Goal: Task Accomplishment & Management: Manage account settings

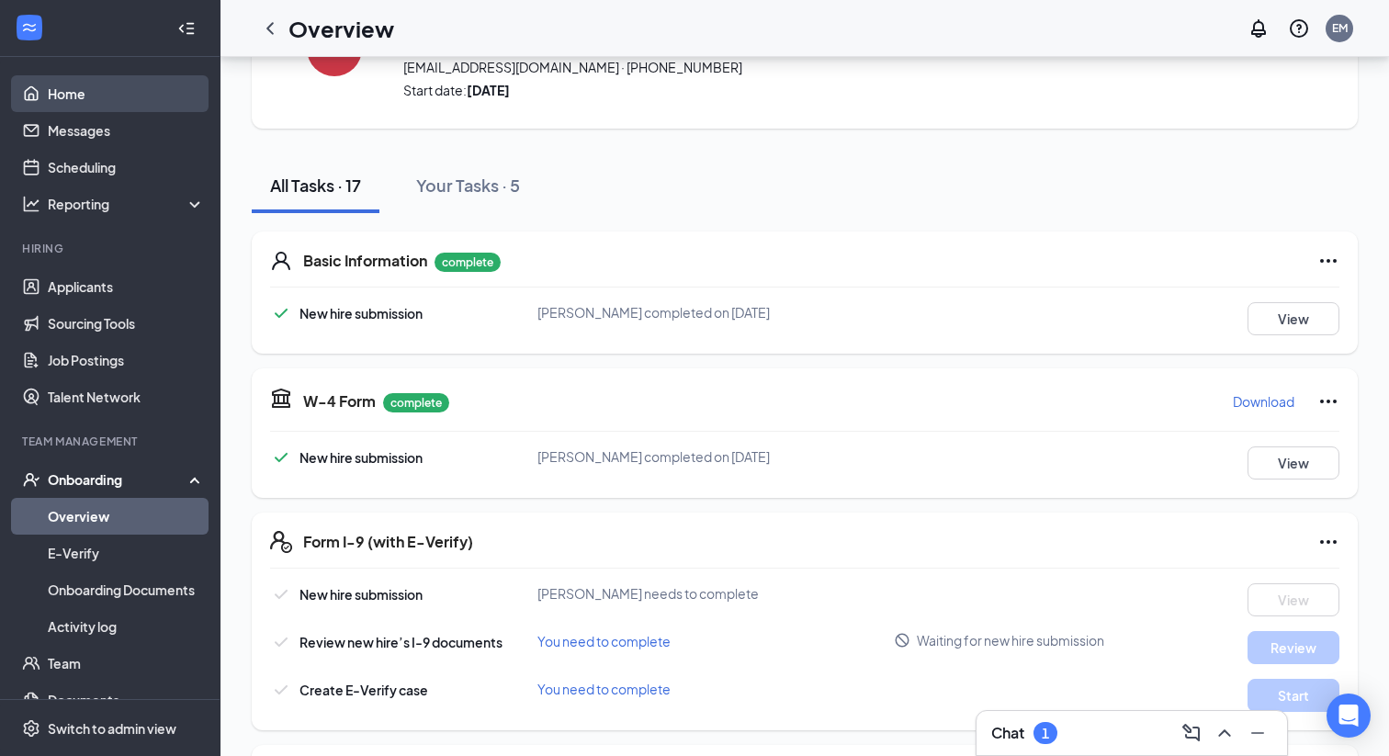
scroll to position [111, 0]
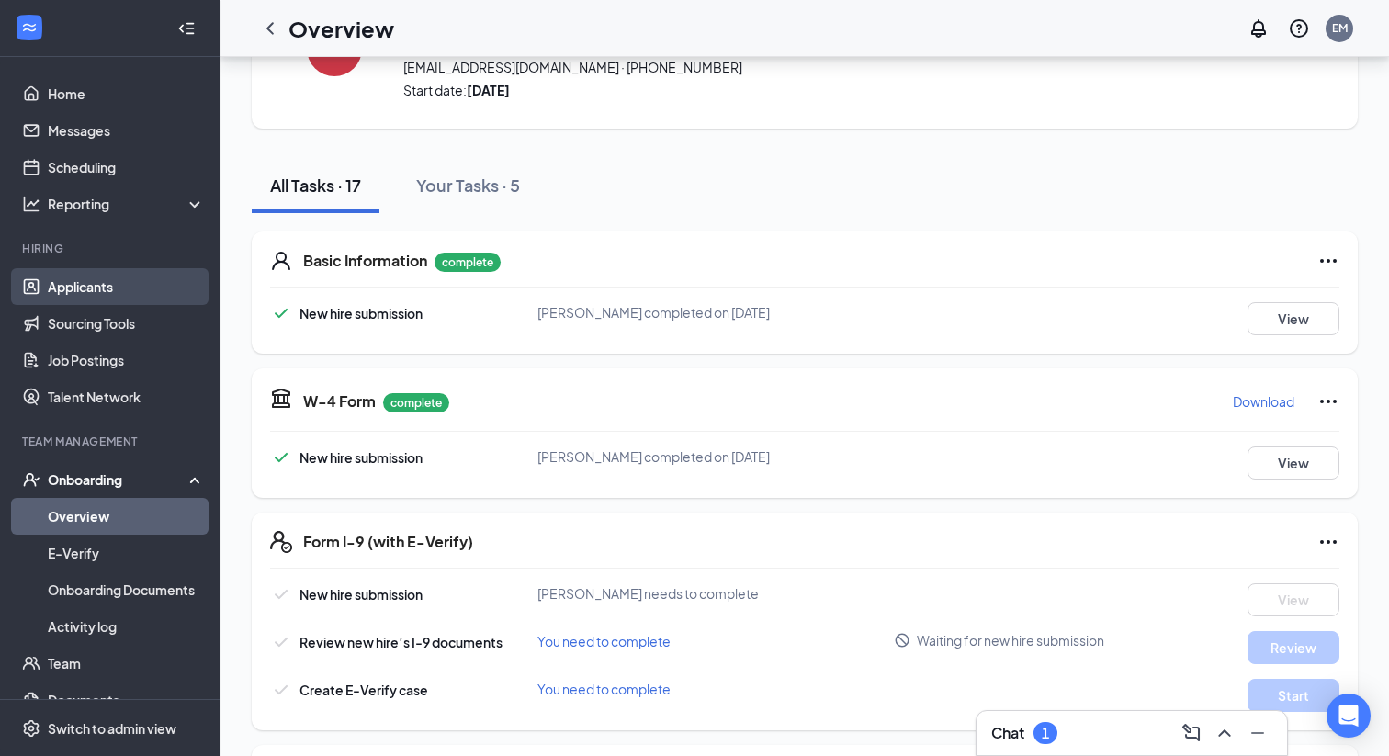
click at [111, 285] on link "Applicants" at bounding box center [126, 286] width 157 height 37
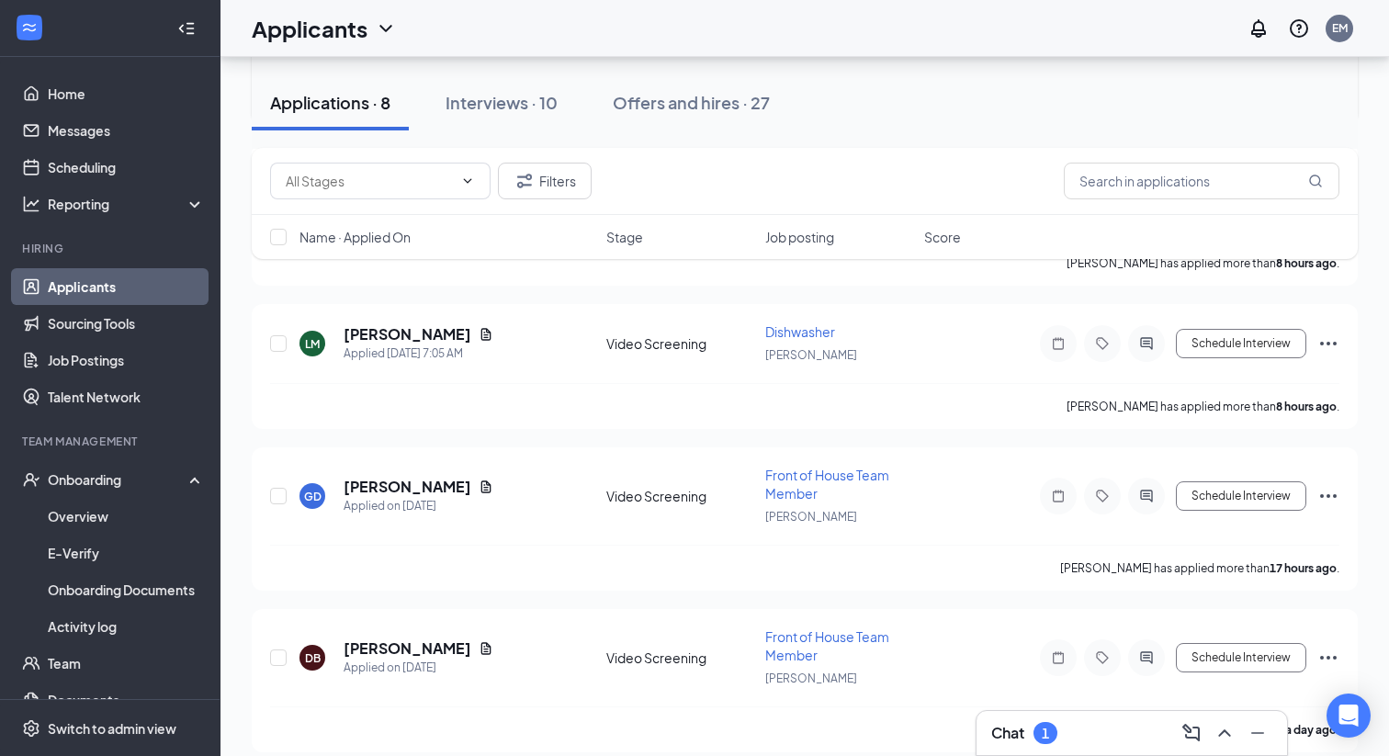
scroll to position [629, 0]
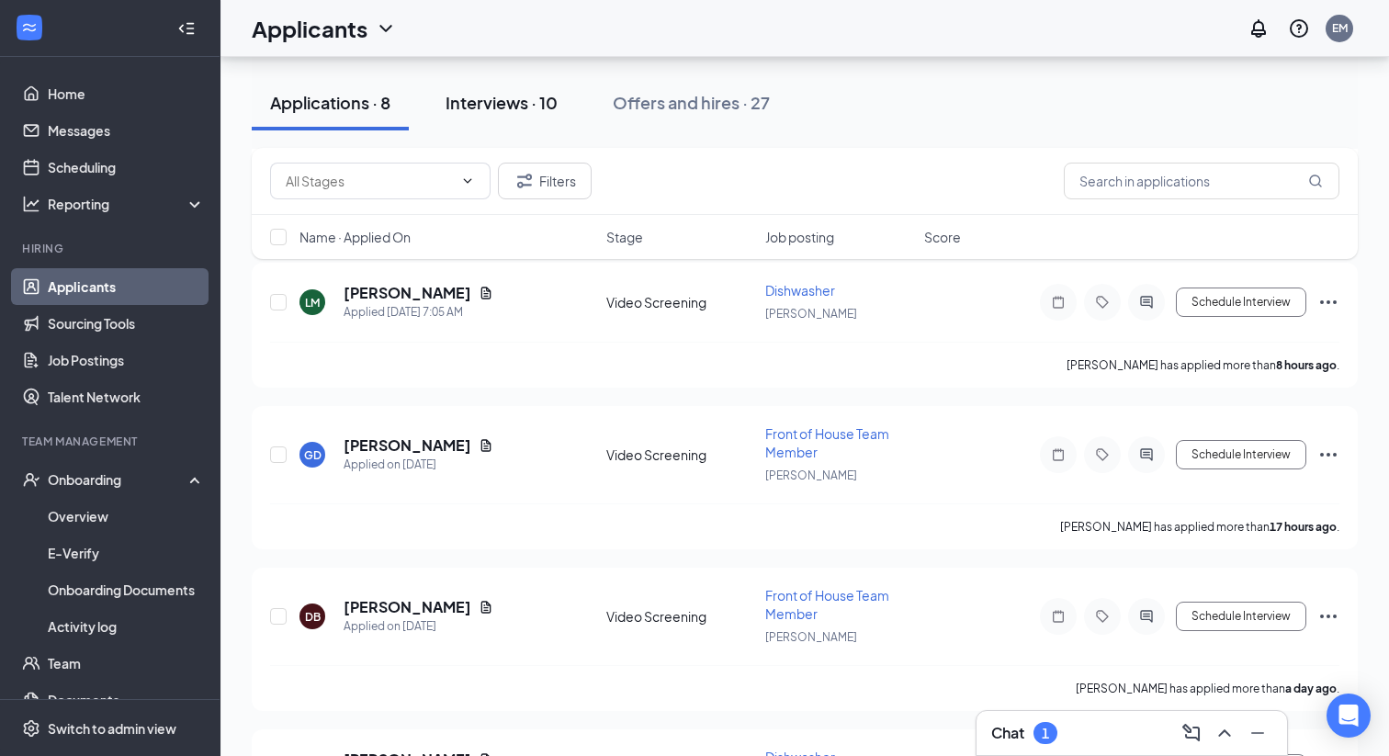
click at [539, 96] on div "Interviews · 10" at bounding box center [502, 102] width 112 height 23
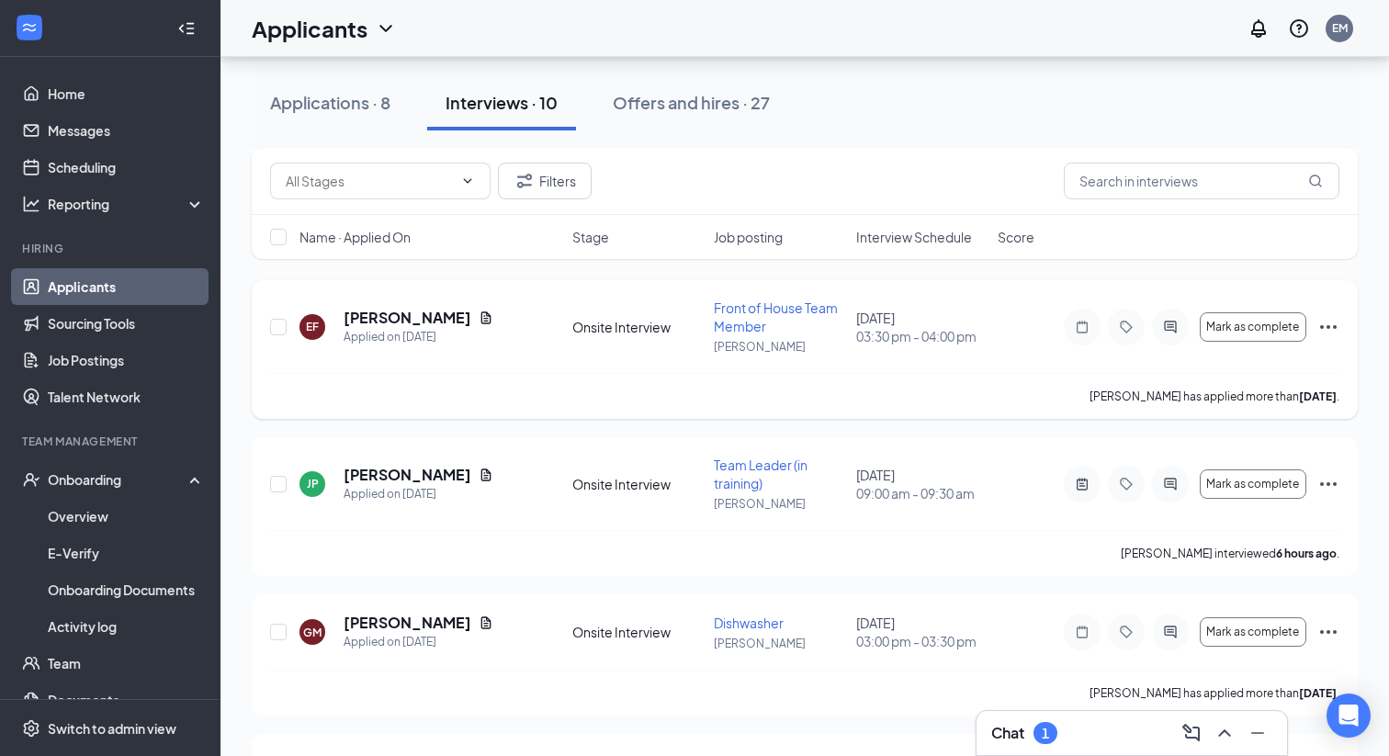
scroll to position [258, 0]
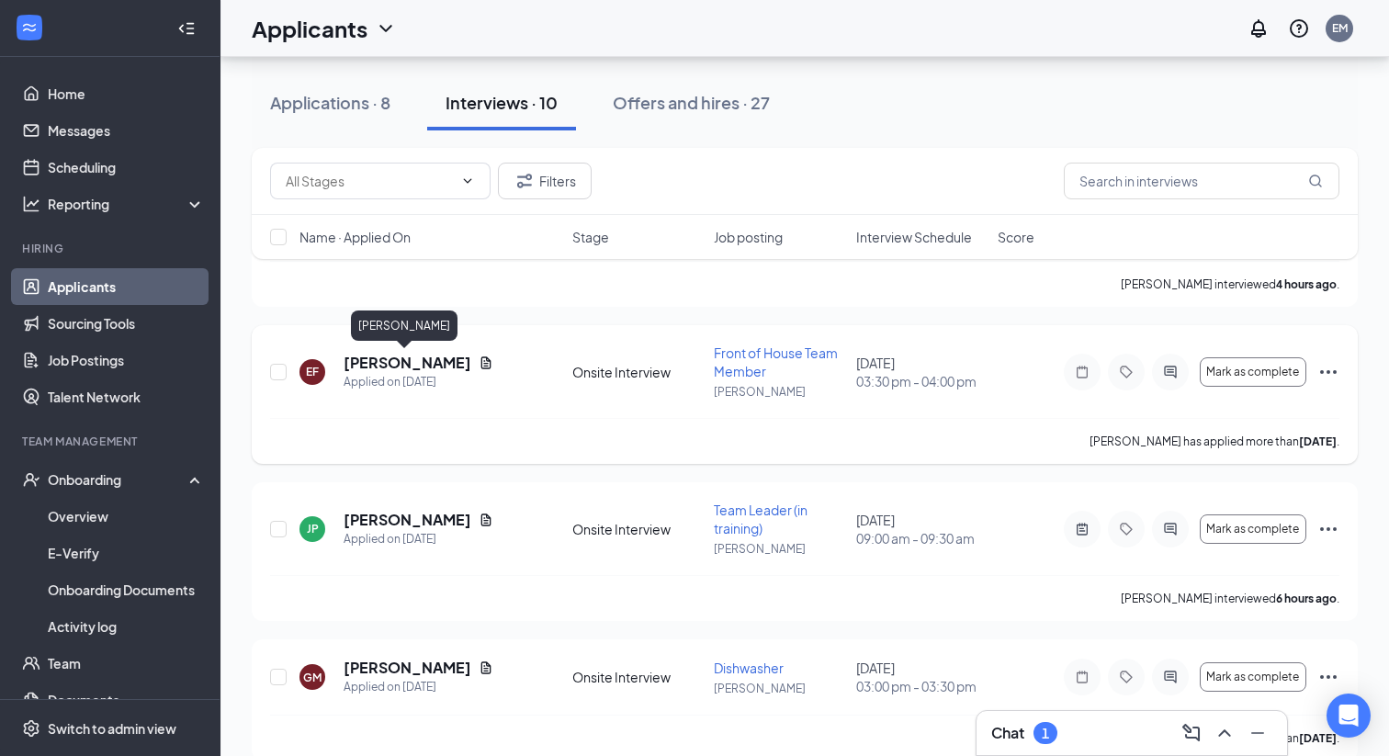
click at [392, 366] on h5 "[PERSON_NAME]" at bounding box center [408, 363] width 128 height 20
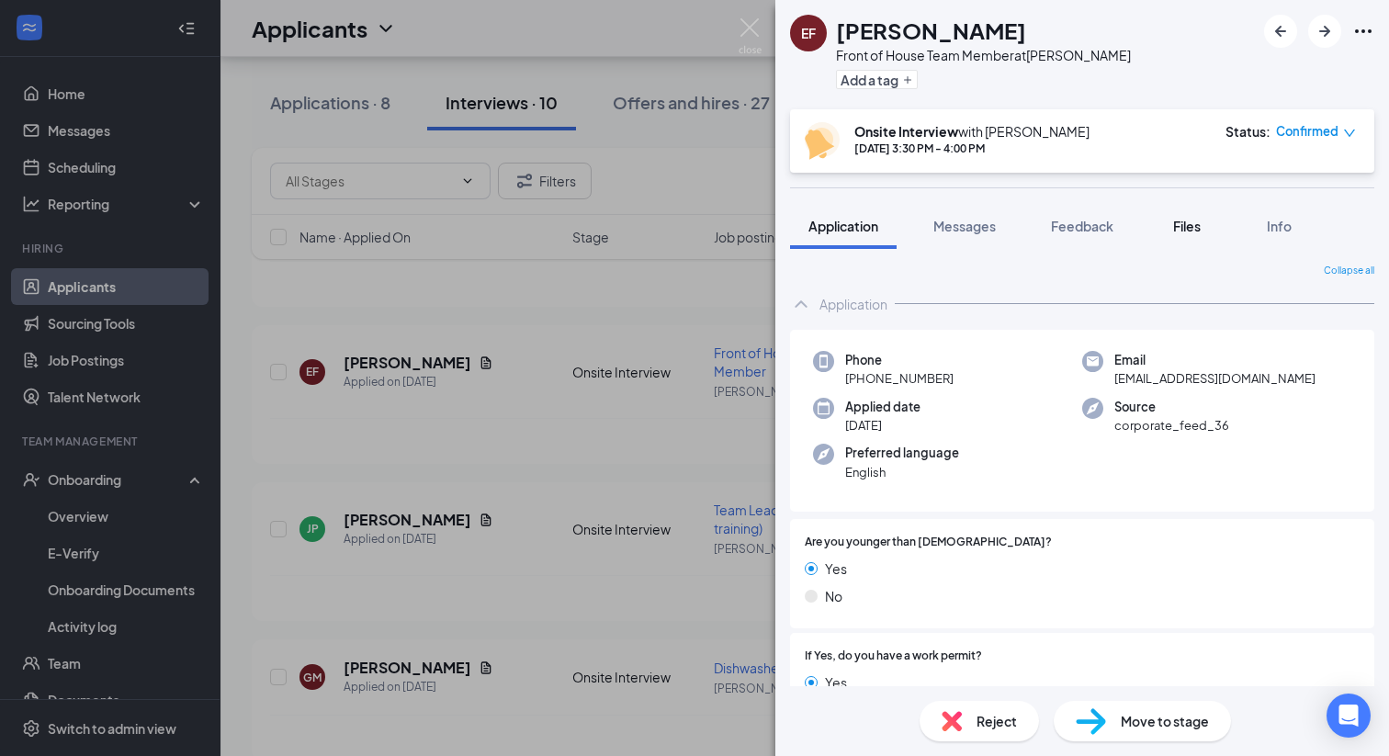
click at [1194, 231] on span "Files" at bounding box center [1187, 226] width 28 height 17
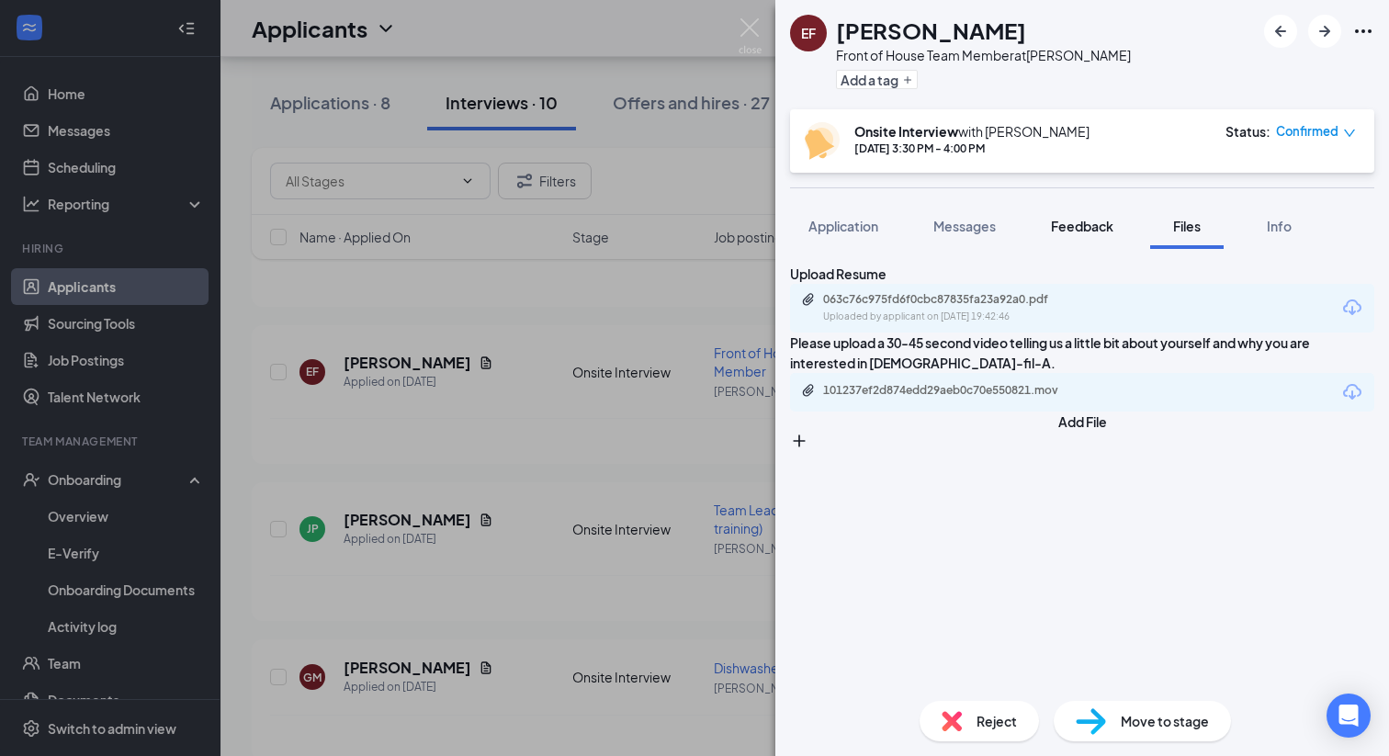
click at [1077, 232] on span "Feedback" at bounding box center [1082, 226] width 62 height 17
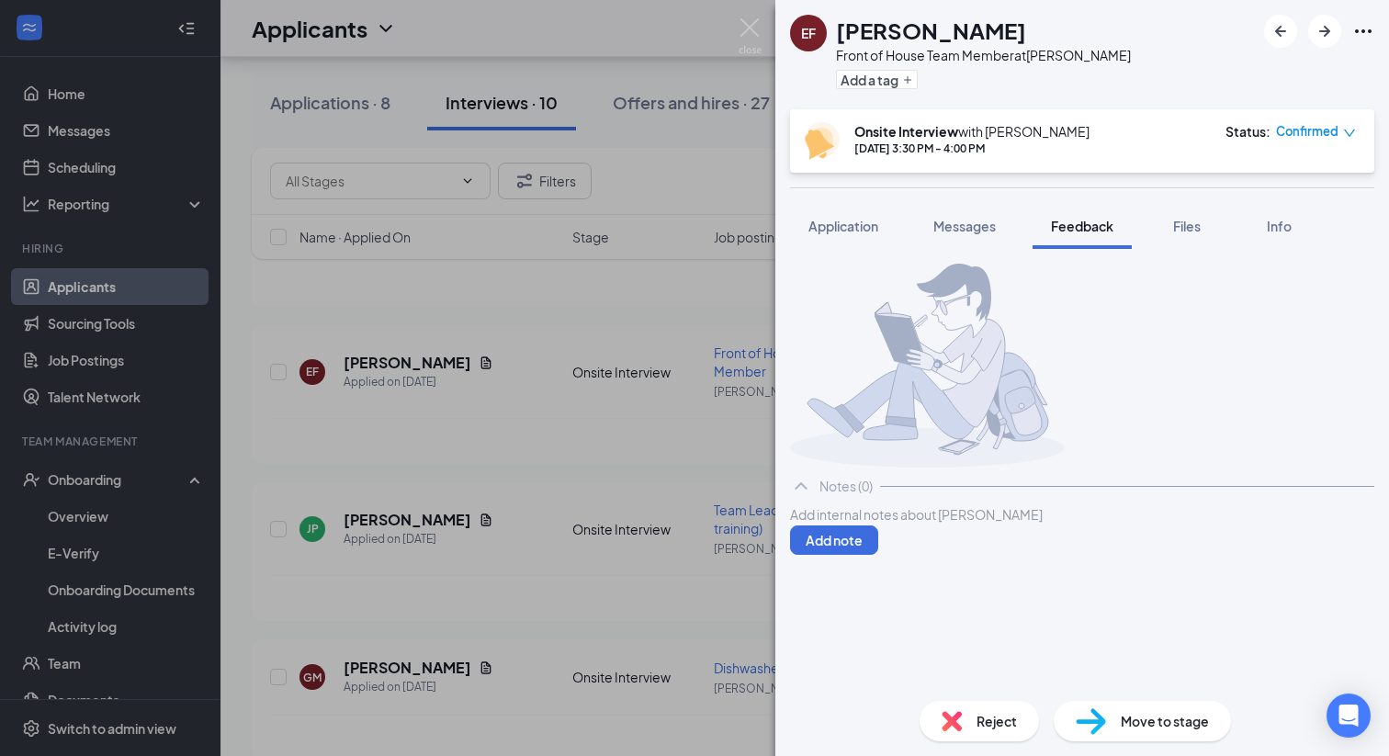
click at [956, 525] on div at bounding box center [1082, 514] width 583 height 19
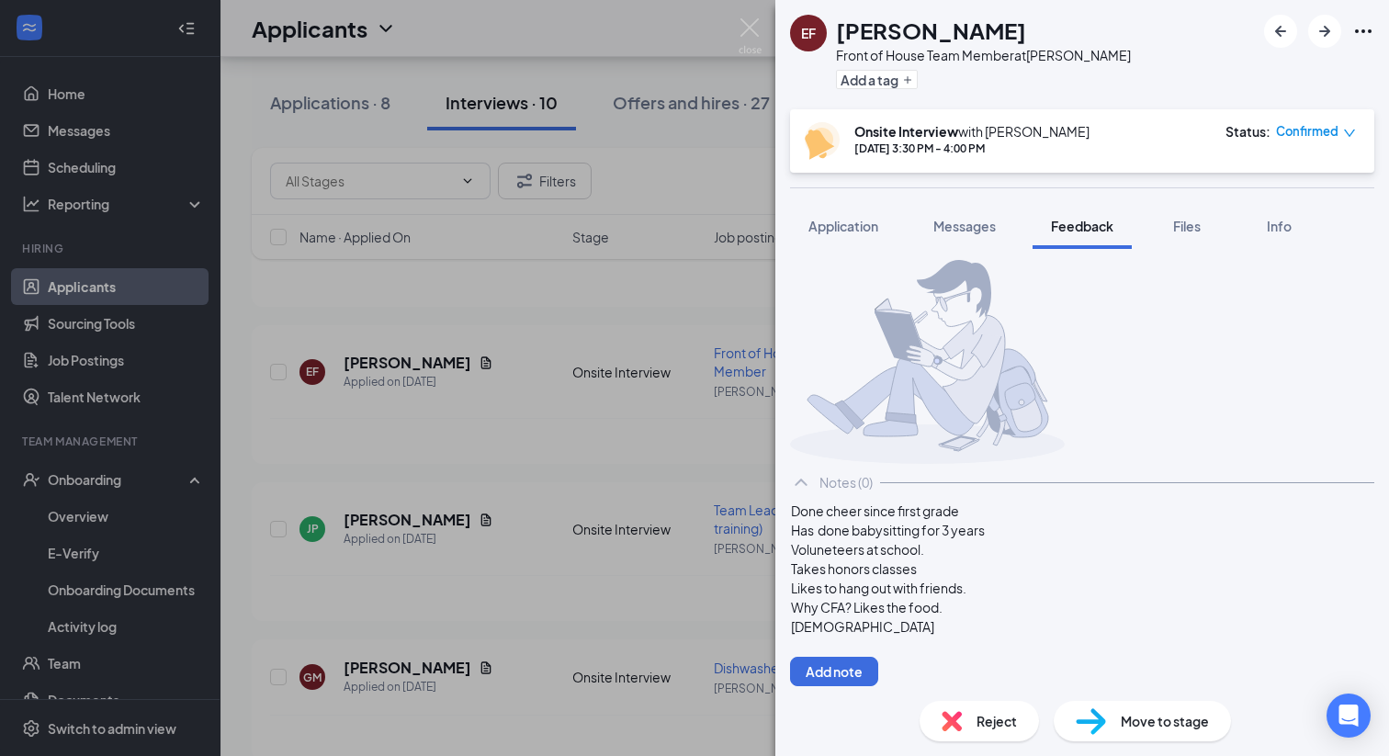
scroll to position [75, 0]
click at [912, 631] on div "[DEMOGRAPHIC_DATA]" at bounding box center [1082, 626] width 583 height 19
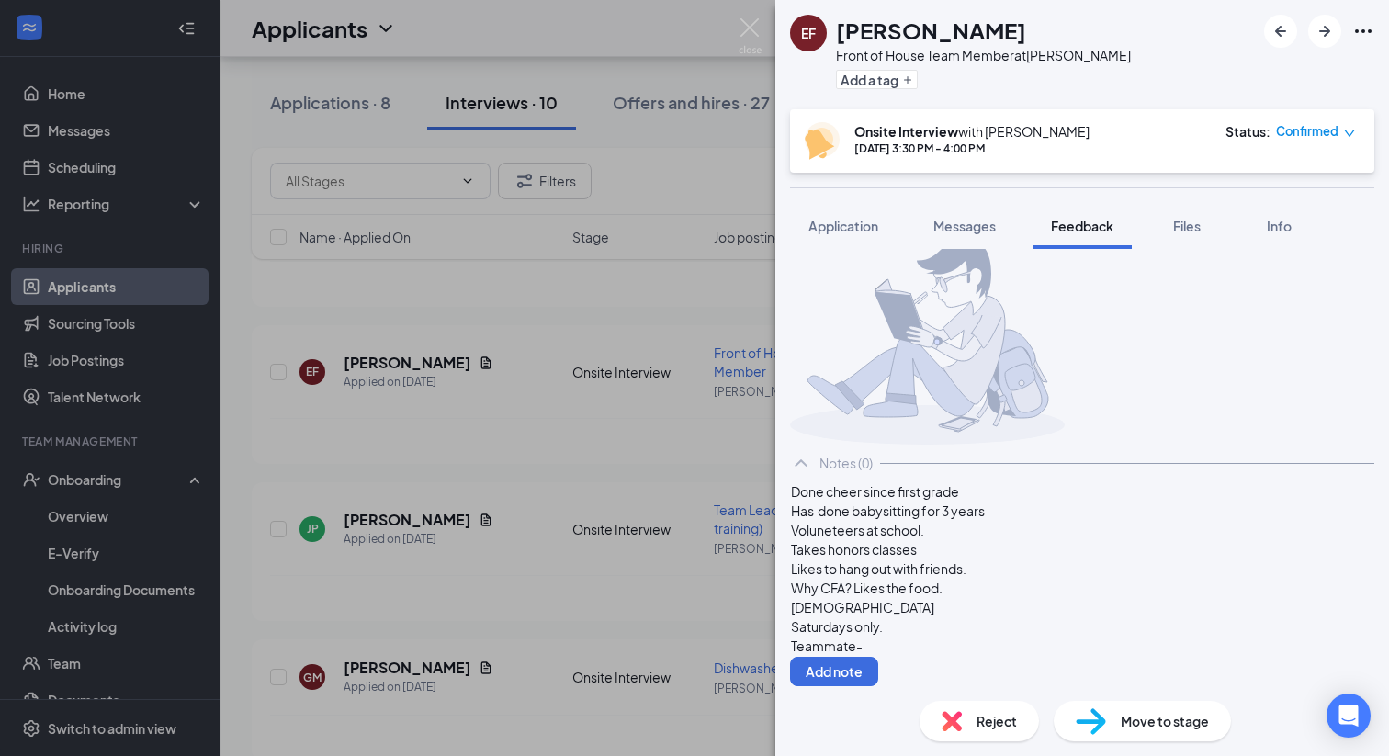
scroll to position [95, 0]
click at [915, 648] on div "Teammate-" at bounding box center [1082, 646] width 583 height 19
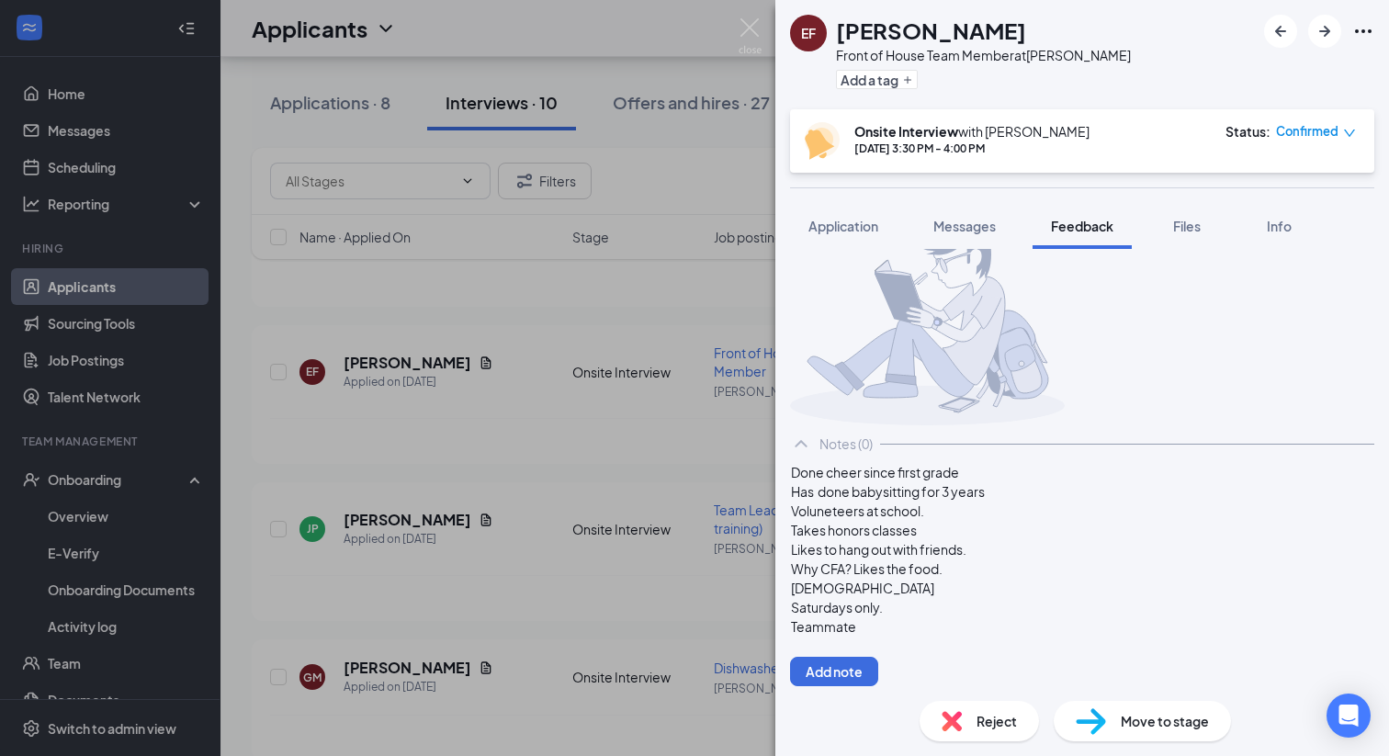
click at [923, 598] on div "[DEMOGRAPHIC_DATA]" at bounding box center [1082, 588] width 583 height 19
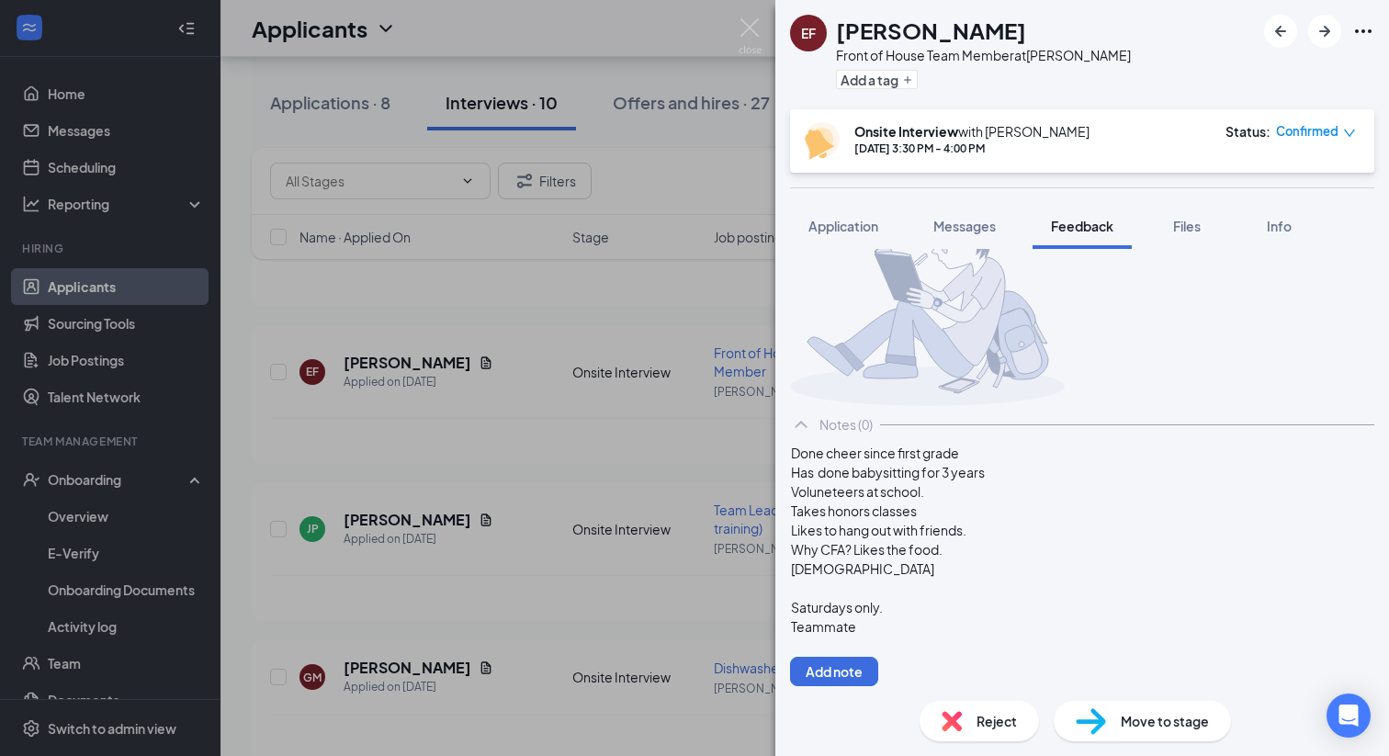
scroll to position [133, 0]
